Goal: Information Seeking & Learning: Find specific fact

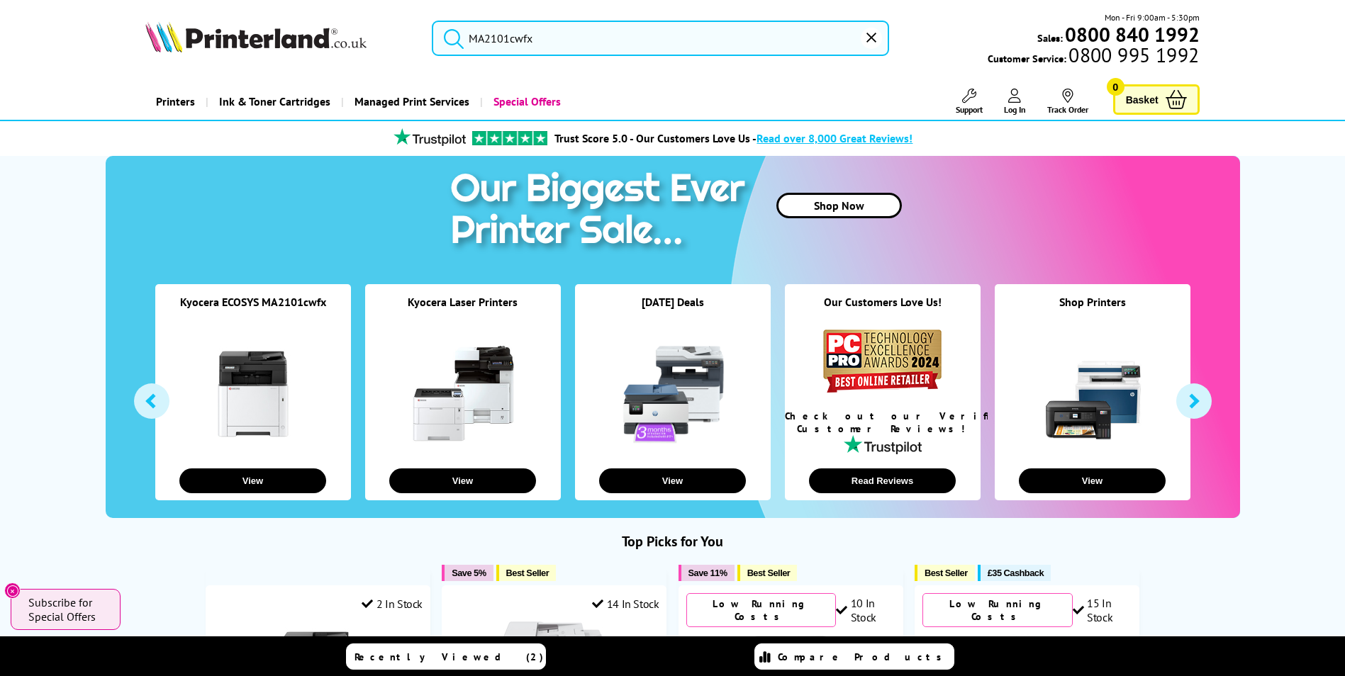
click at [523, 38] on input "MA2101cwfx" at bounding box center [660, 38] width 457 height 35
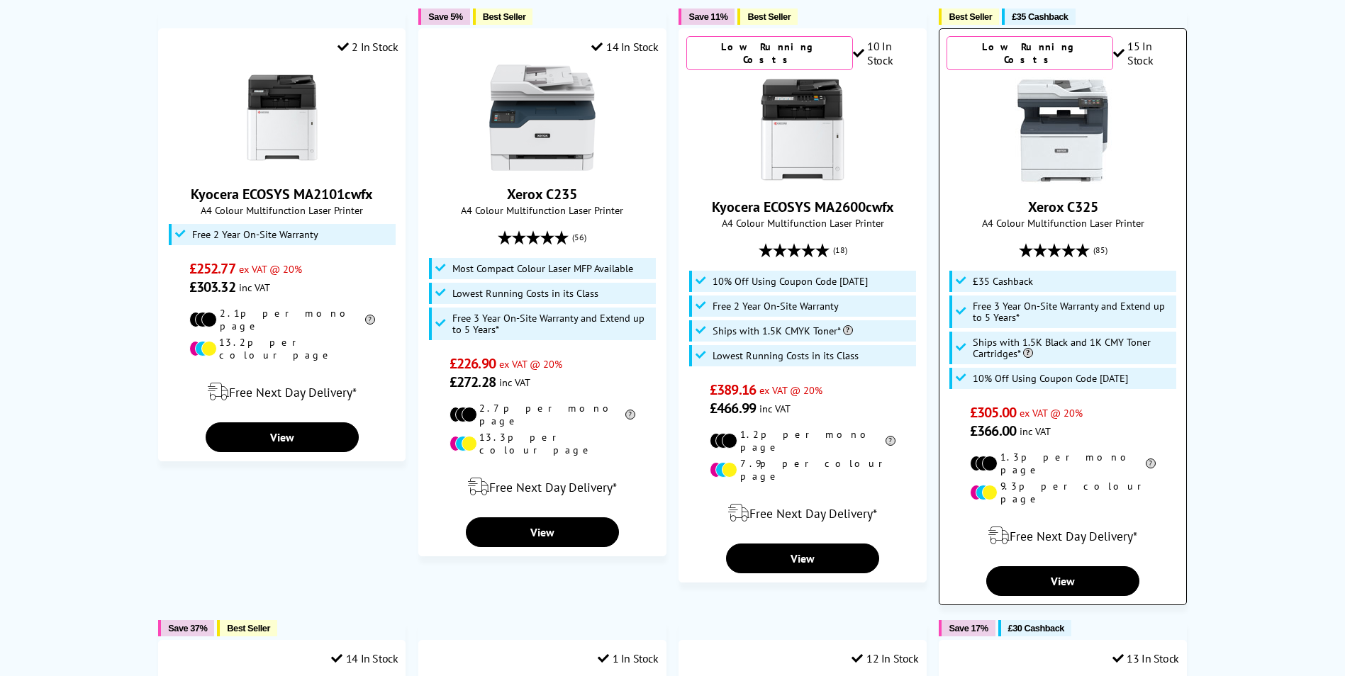
scroll to position [213, 0]
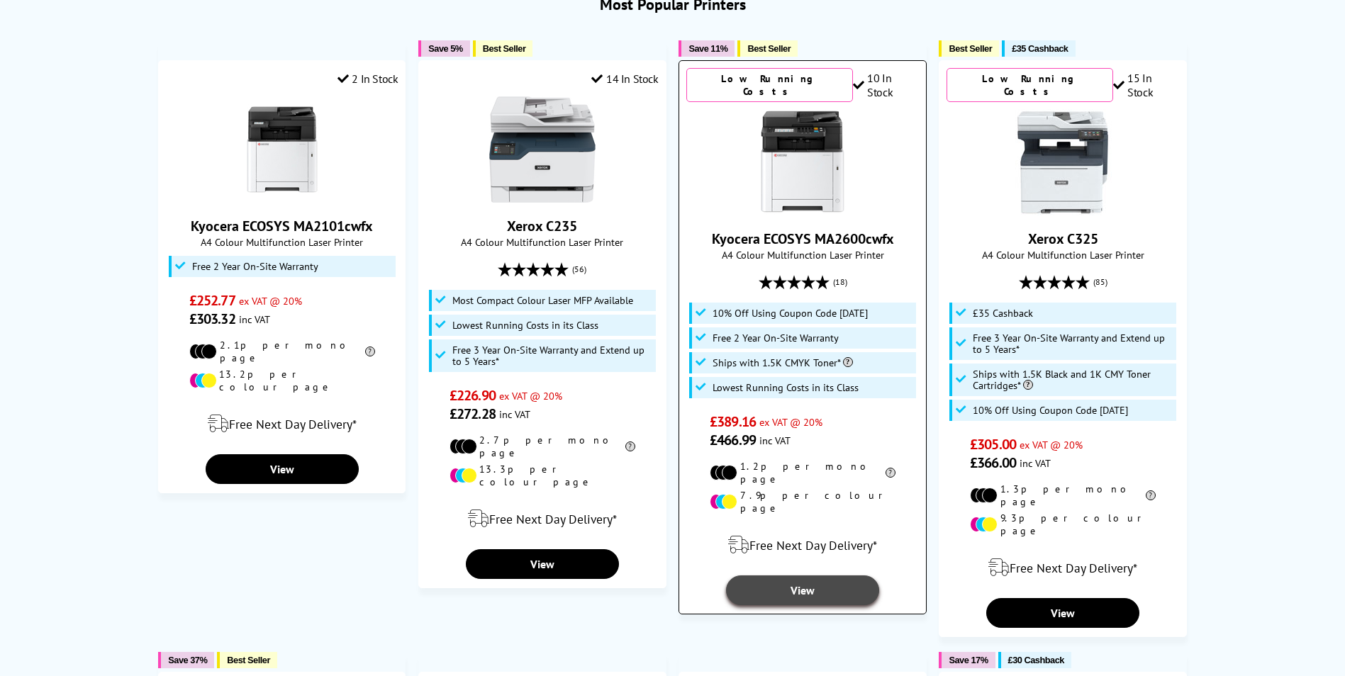
click at [817, 576] on link "View" at bounding box center [802, 591] width 153 height 30
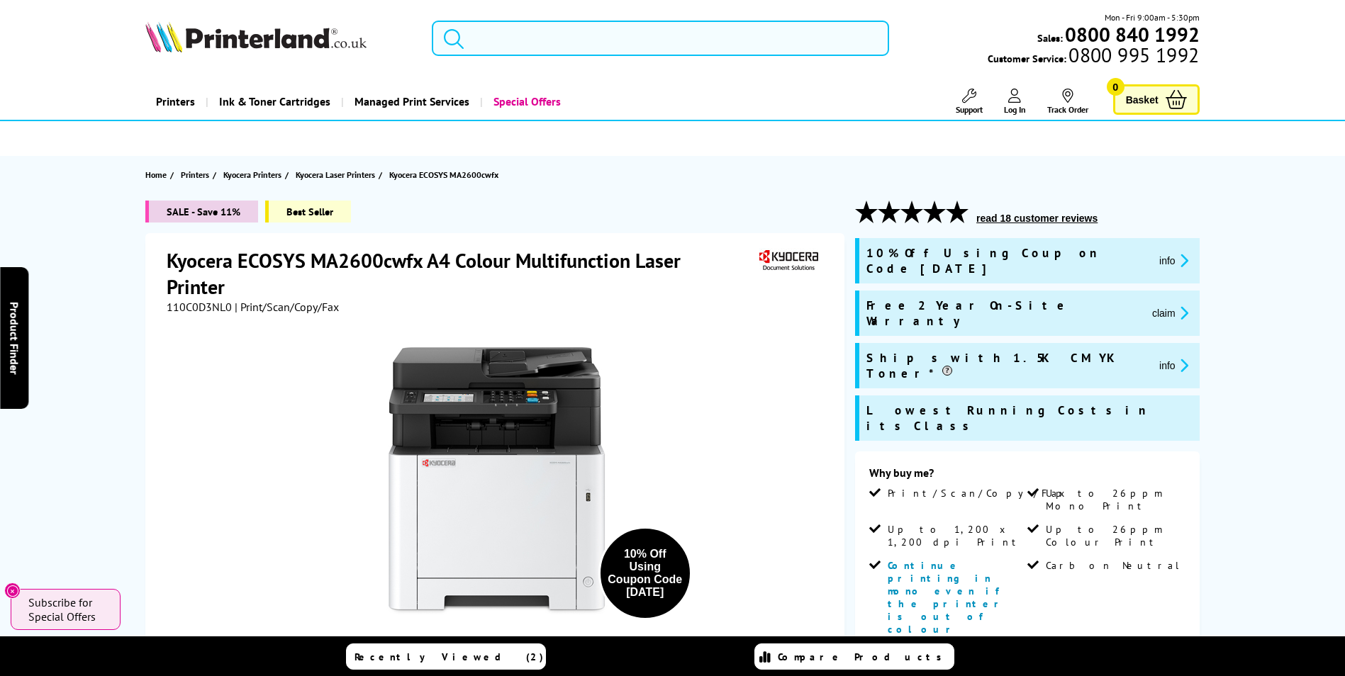
click at [250, 38] on img at bounding box center [255, 36] width 221 height 31
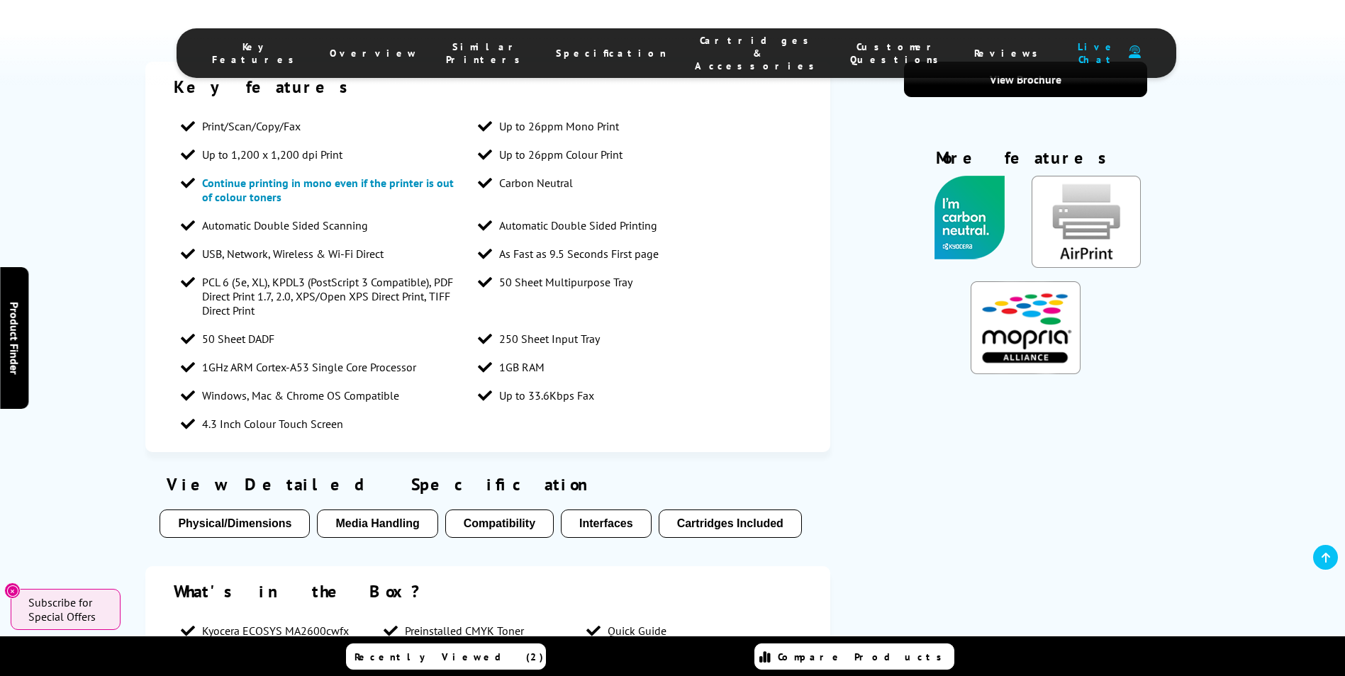
scroll to position [1276, 0]
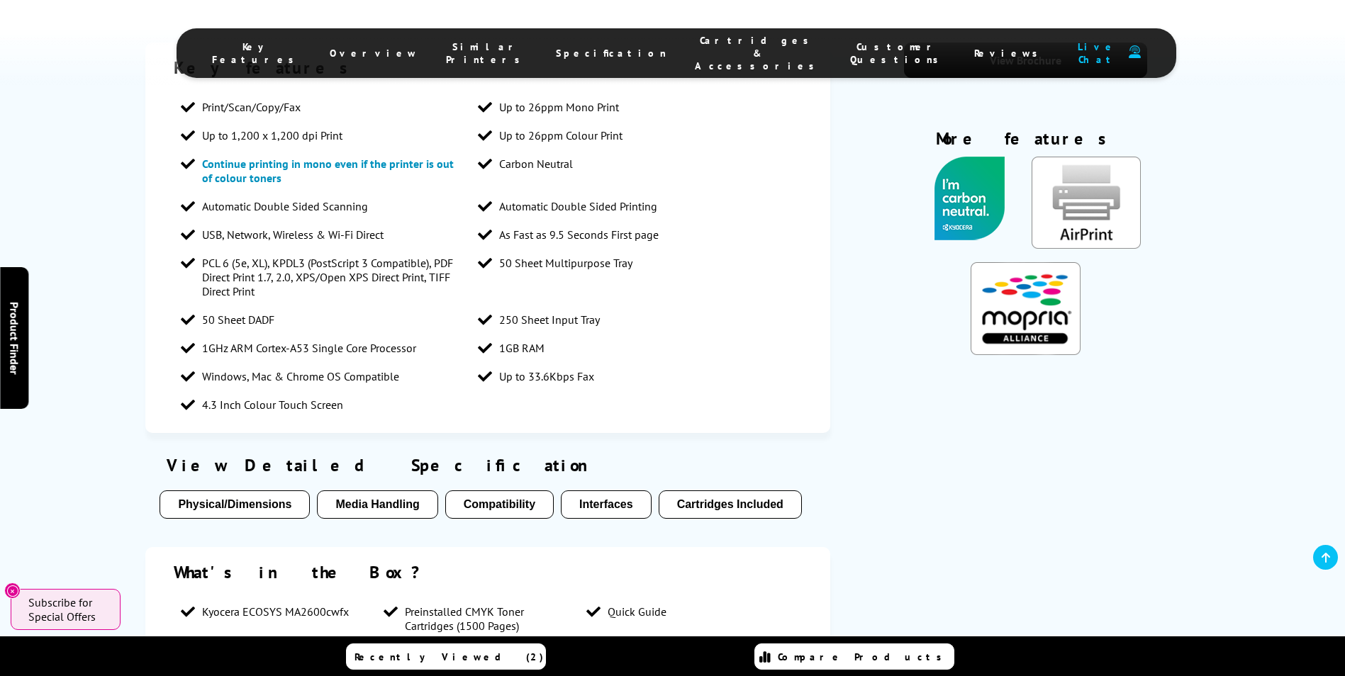
click at [701, 491] on button "Cartridges Included" at bounding box center [730, 505] width 143 height 28
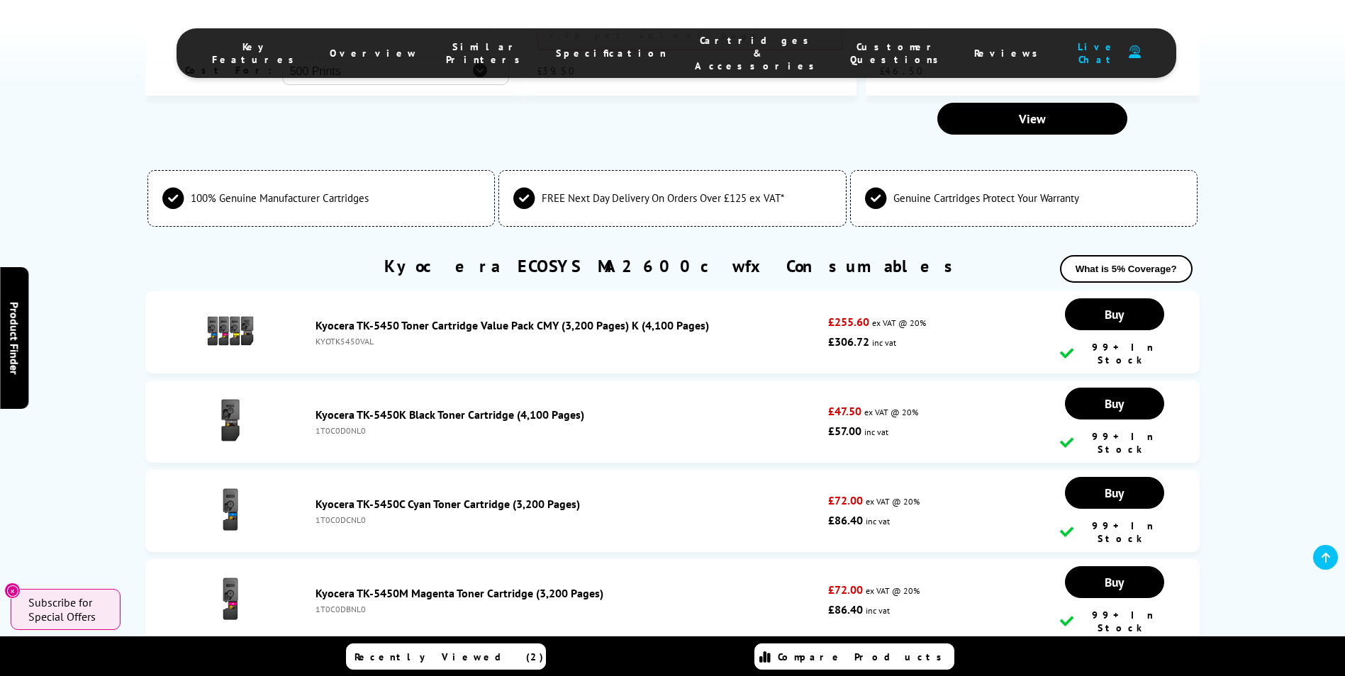
scroll to position [4418, 0]
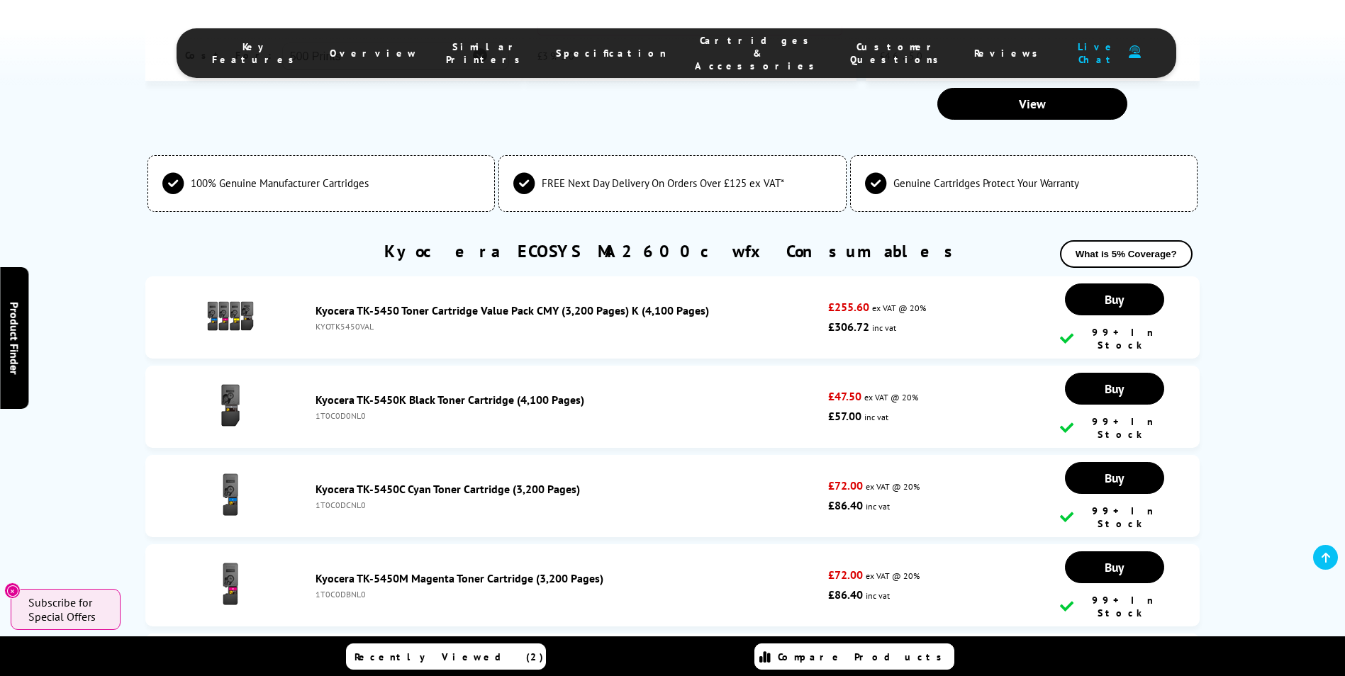
drag, startPoint x: 315, startPoint y: 207, endPoint x: 364, endPoint y: 207, distance: 49.6
click at [364, 393] on div "Kyocera TK-5450K Black Toner Cartridge (4,100 Pages) 1T0C0D0NL0" at bounding box center [568, 407] width 520 height 28
drag, startPoint x: 364, startPoint y: 207, endPoint x: 350, endPoint y: 203, distance: 14.6
copy div "1T0C0D0NL0"
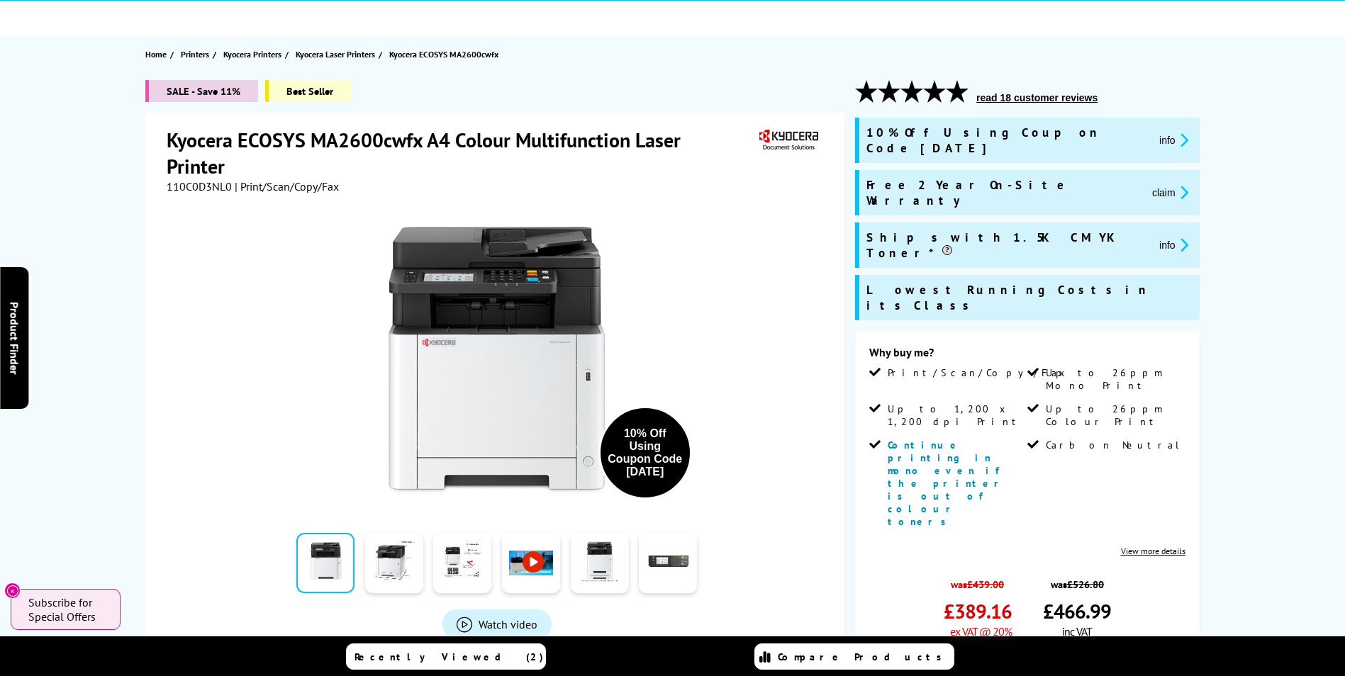
scroll to position [0, 0]
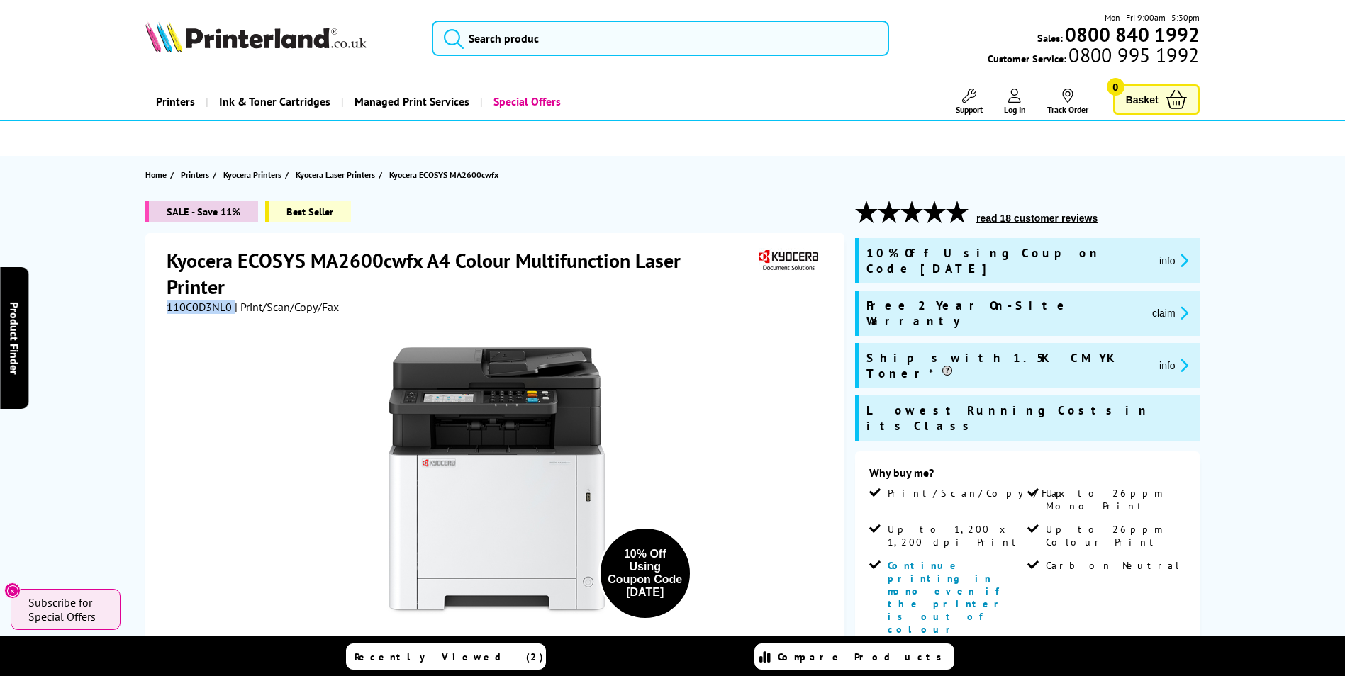
drag, startPoint x: 168, startPoint y: 308, endPoint x: 226, endPoint y: 313, distance: 58.3
click at [230, 313] on span "110C0D3NL0" at bounding box center [199, 307] width 65 height 14
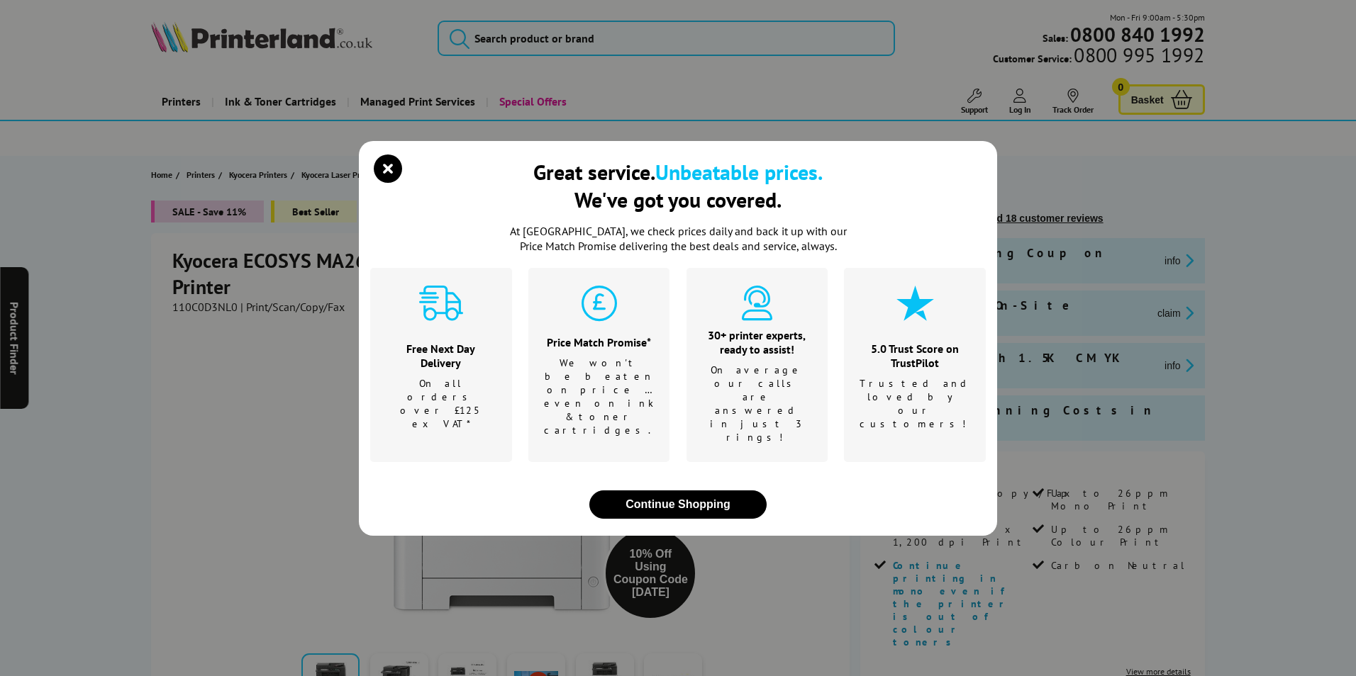
drag, startPoint x: 226, startPoint y: 313, endPoint x: 216, endPoint y: 312, distance: 10.0
drag, startPoint x: 216, startPoint y: 312, endPoint x: 614, endPoint y: 478, distance: 430.9
click at [626, 491] on button "Continue Shopping" at bounding box center [677, 505] width 177 height 28
drag, startPoint x: 177, startPoint y: 308, endPoint x: 164, endPoint y: 324, distance: 20.6
click at [164, 324] on div "Great service. Unbeatable prices. We've got you covered. At Printerland, we che…" at bounding box center [678, 338] width 1356 height 676
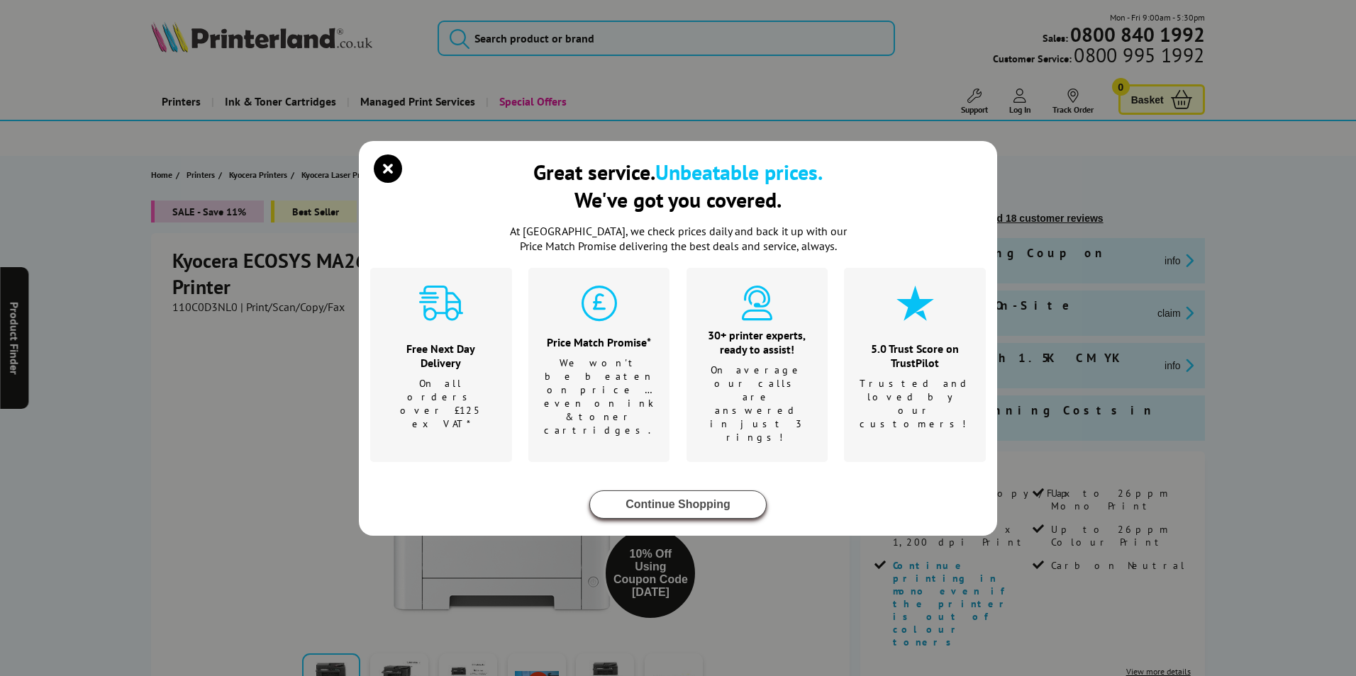
click at [650, 491] on button "Continue Shopping" at bounding box center [677, 505] width 177 height 28
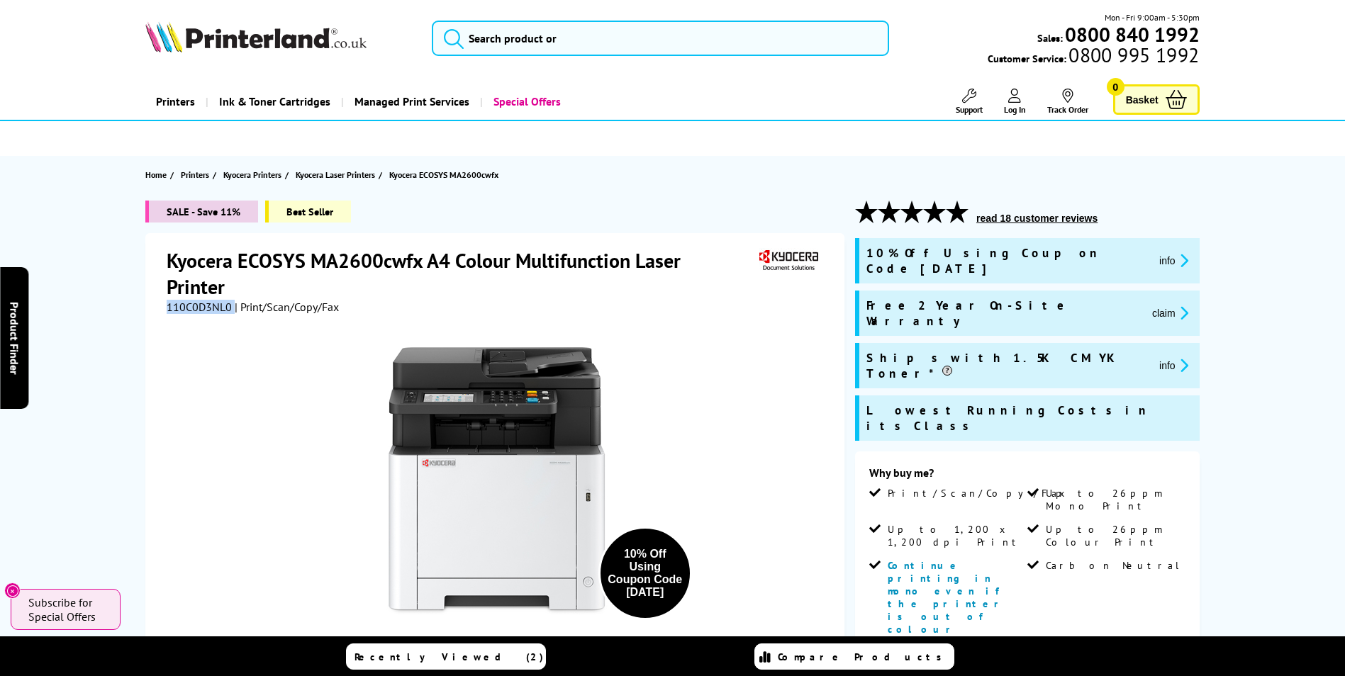
drag, startPoint x: 167, startPoint y: 308, endPoint x: 231, endPoint y: 308, distance: 63.8
click at [231, 308] on div "110C0D3NL0 | Print/Scan/Copy/Fax" at bounding box center [253, 307] width 172 height 14
drag, startPoint x: 231, startPoint y: 308, endPoint x: 221, endPoint y: 305, distance: 10.3
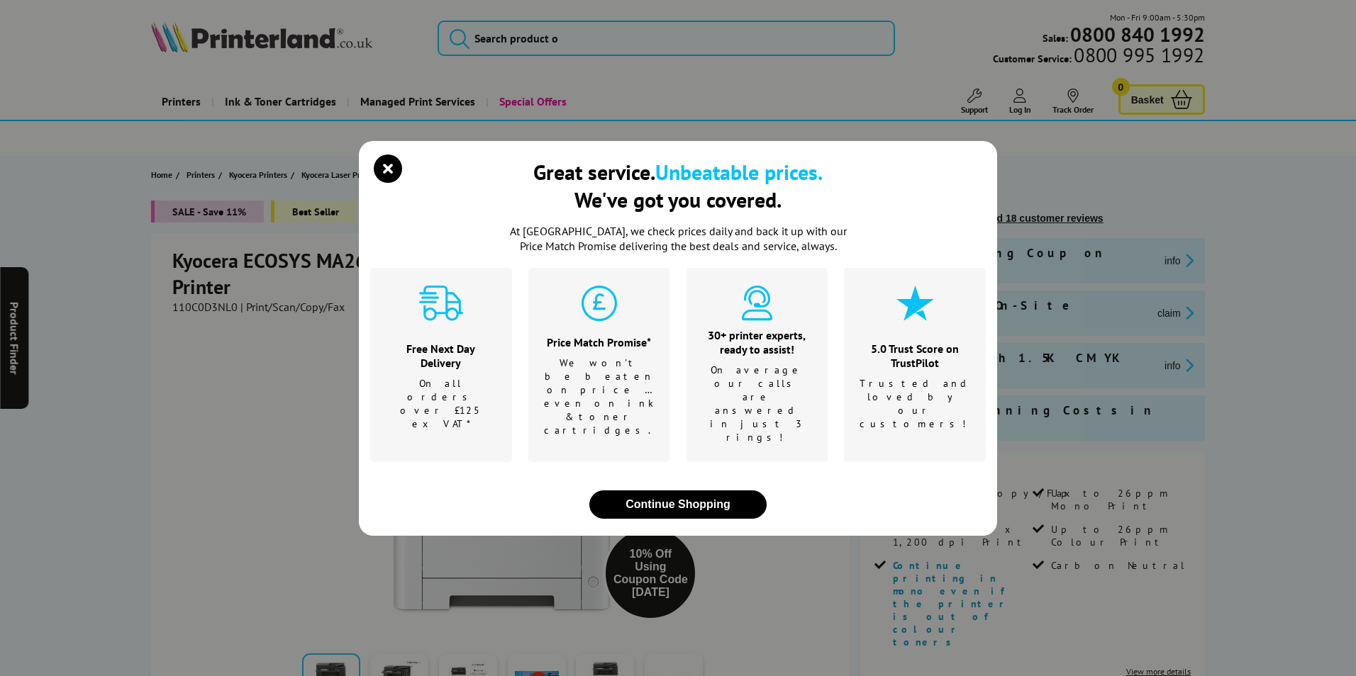
drag, startPoint x: 221, startPoint y: 305, endPoint x: 198, endPoint y: 308, distance: 23.6
drag, startPoint x: 198, startPoint y: 308, endPoint x: 188, endPoint y: 303, distance: 11.1
click at [188, 303] on div "Great service. Unbeatable prices. We've got you covered. At Printerland, we che…" at bounding box center [678, 338] width 1356 height 676
click at [384, 183] on icon "close modal" at bounding box center [388, 169] width 28 height 28
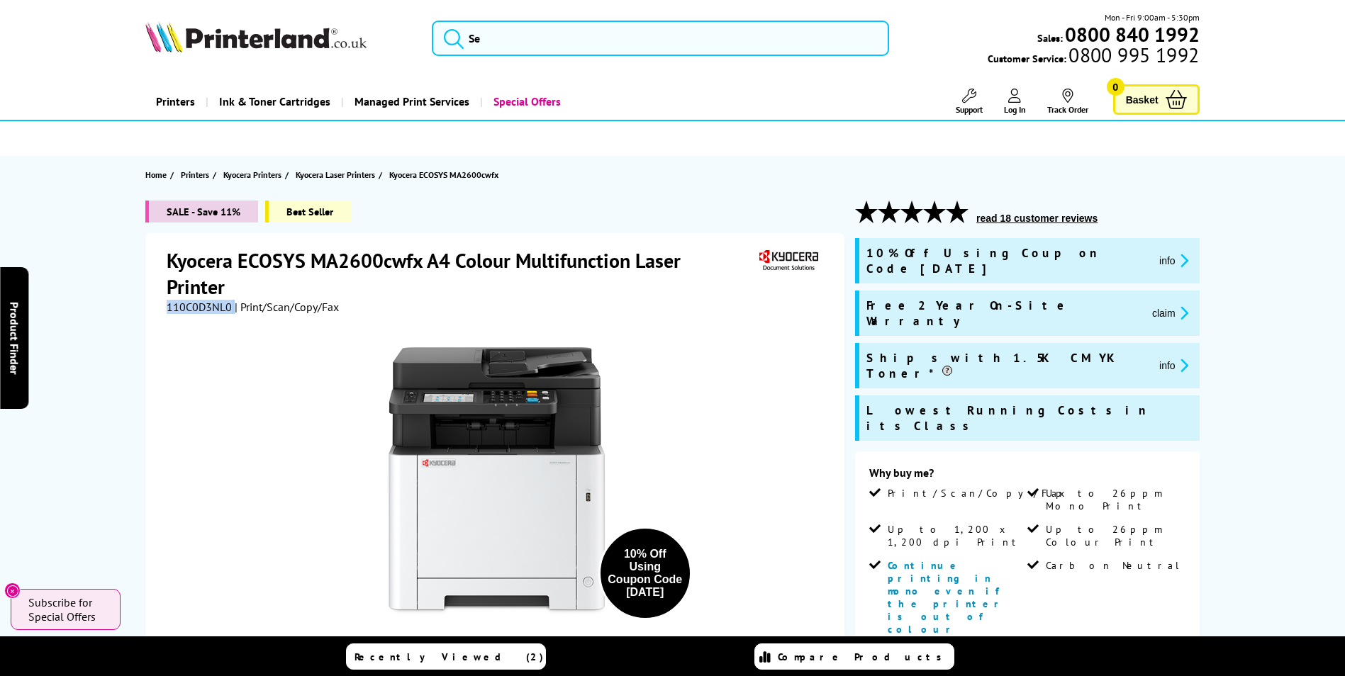
drag, startPoint x: 233, startPoint y: 308, endPoint x: 160, endPoint y: 312, distance: 73.9
click at [160, 312] on div "Kyocera ECOSYS MA2600cwfx A4 Colour Multifunction Laser Printer 110C0D3NL0 | Pr…" at bounding box center [494, 550] width 699 height 635
copy div "110C0D3NL0"
drag, startPoint x: 230, startPoint y: 308, endPoint x: 169, endPoint y: 308, distance: 61.7
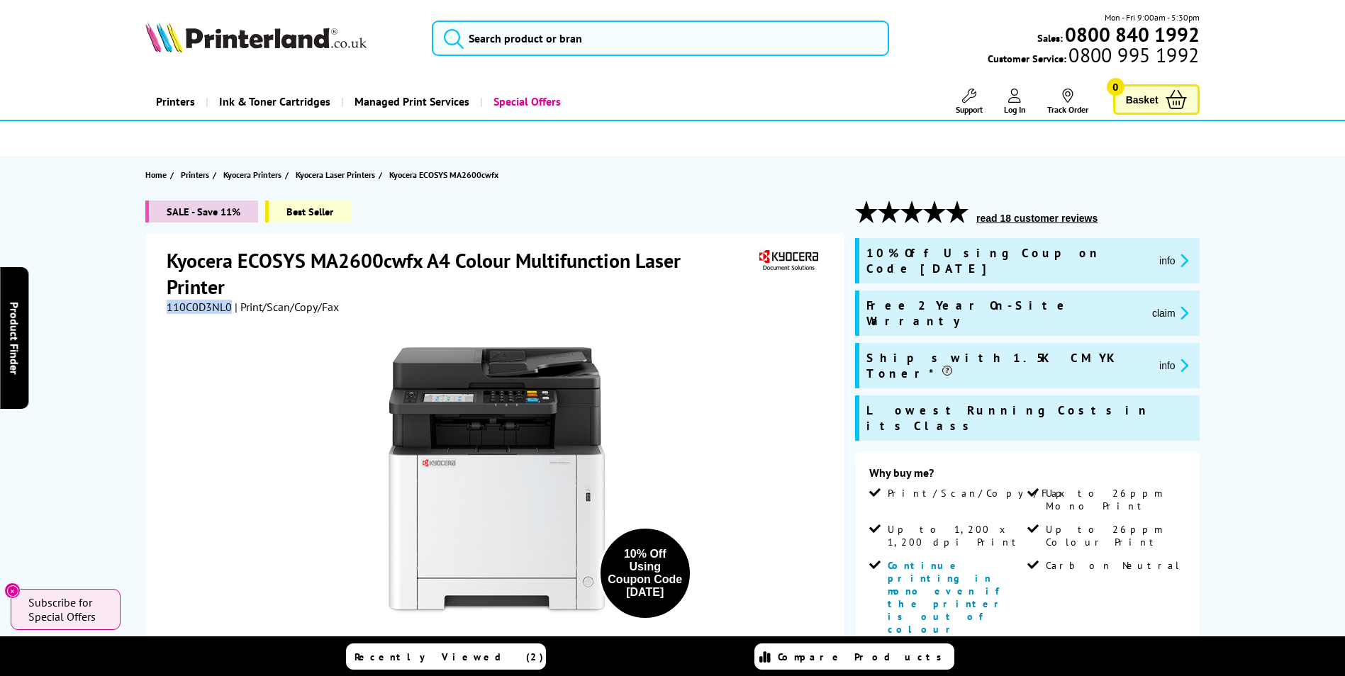
click at [169, 308] on span "110C0D3NL0" at bounding box center [199, 307] width 65 height 14
copy span "110C0D3NL0"
